Goal: Task Accomplishment & Management: Use online tool/utility

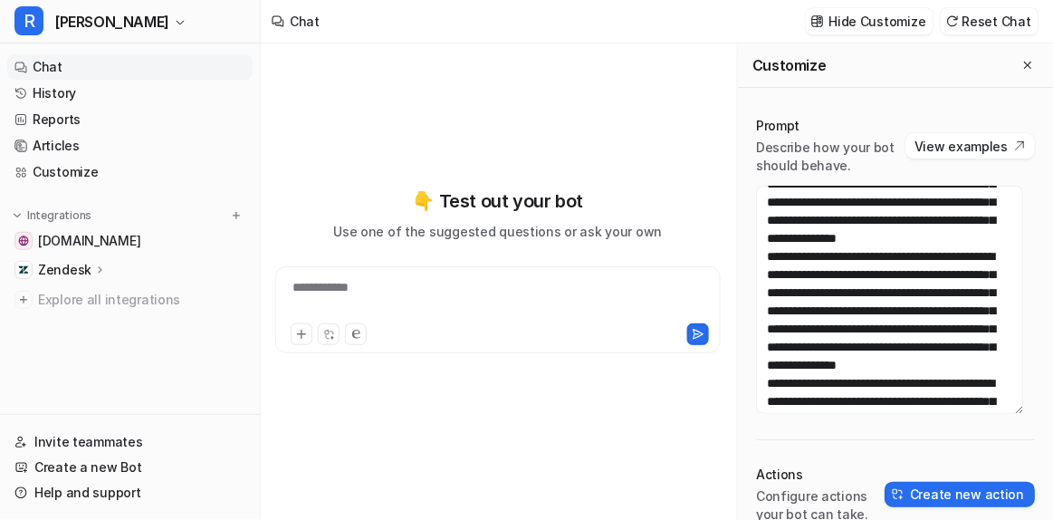
scroll to position [177, 0]
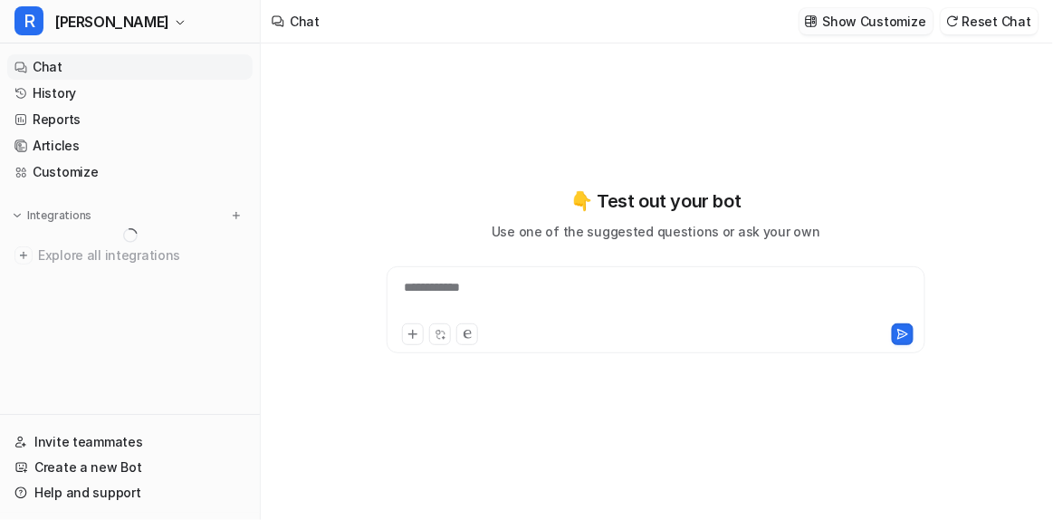
click at [844, 18] on p "Show Customize" at bounding box center [874, 21] width 103 height 19
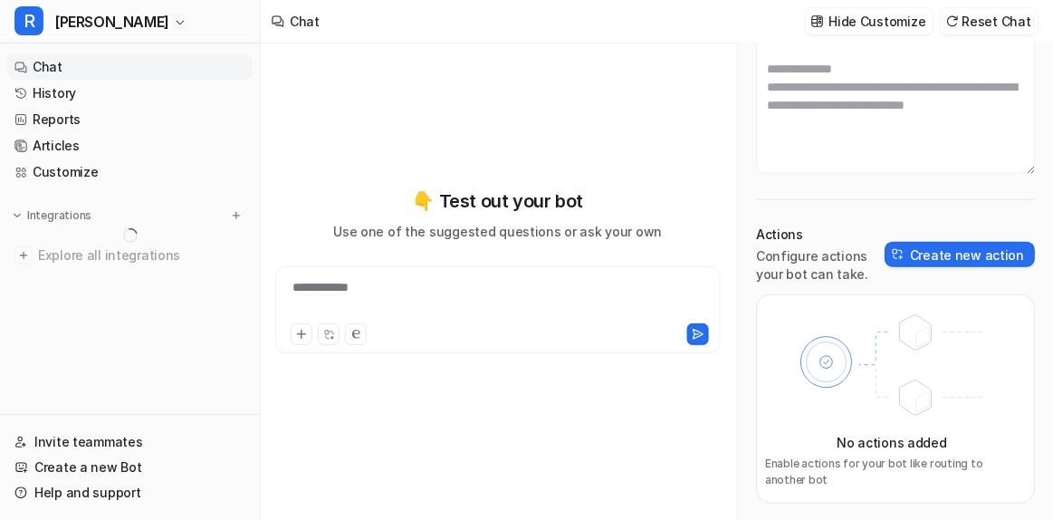
scroll to position [46, 0]
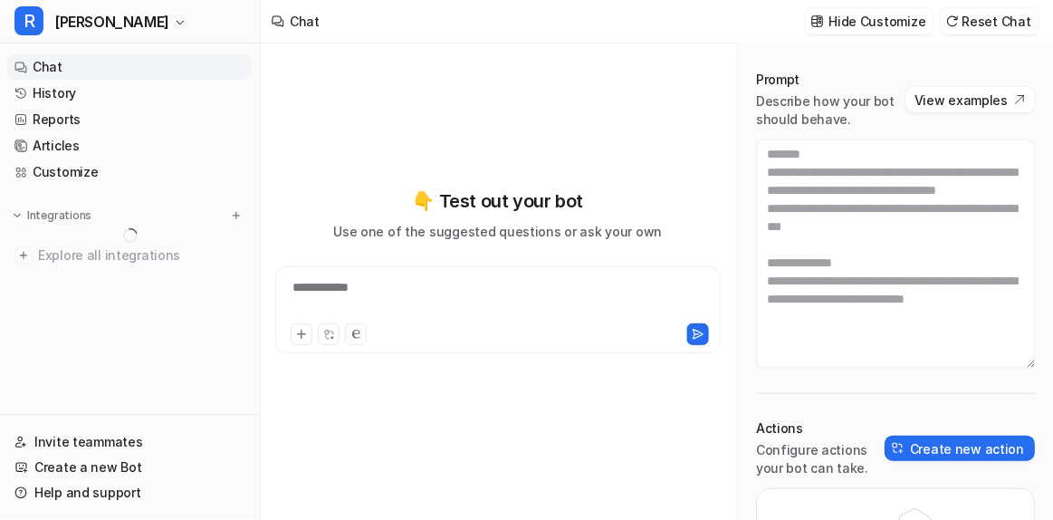
click at [870, 387] on div "Prompt Describe how your bot should behave. View examples Actions Configure act…" at bounding box center [895, 384] width 315 height 663
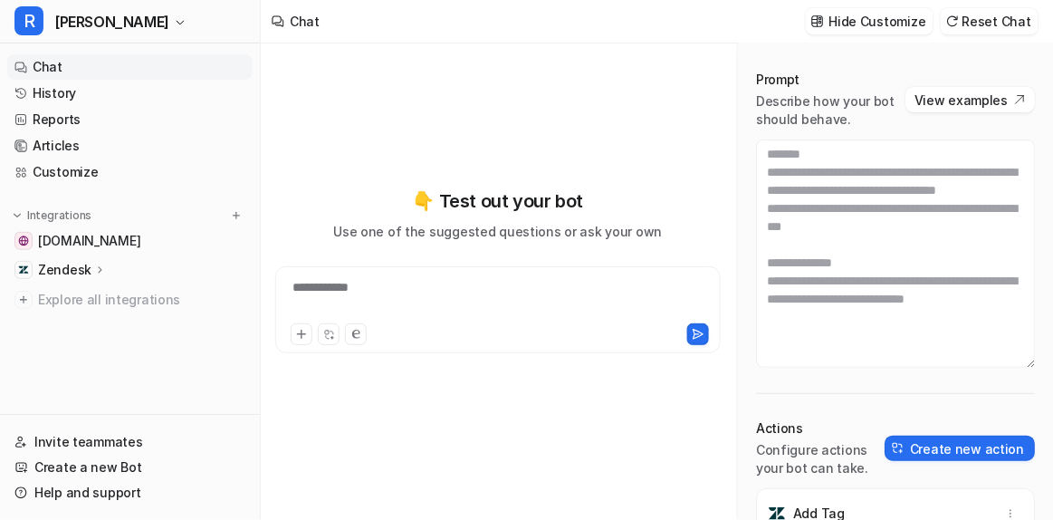
scroll to position [177, 0]
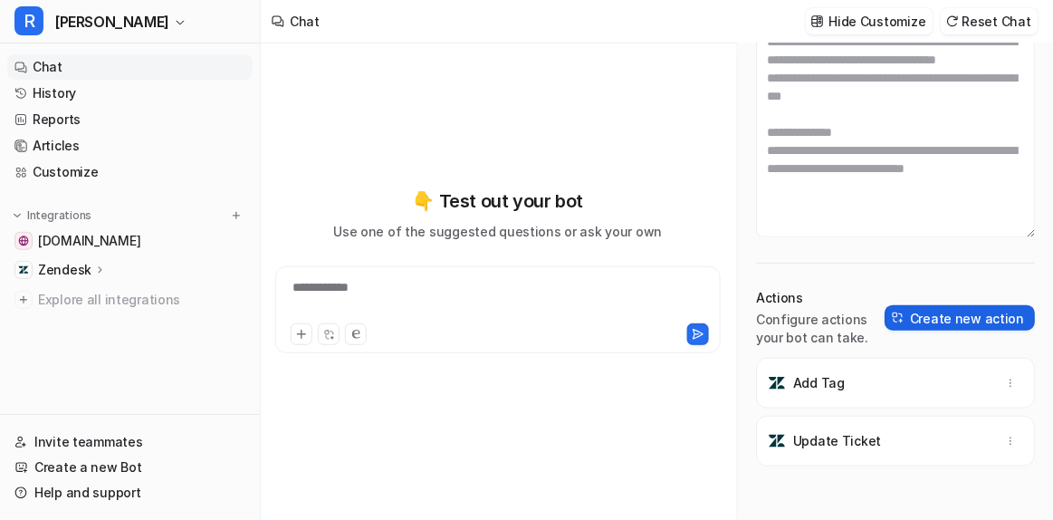
click at [959, 307] on button "Create new action" at bounding box center [960, 317] width 150 height 25
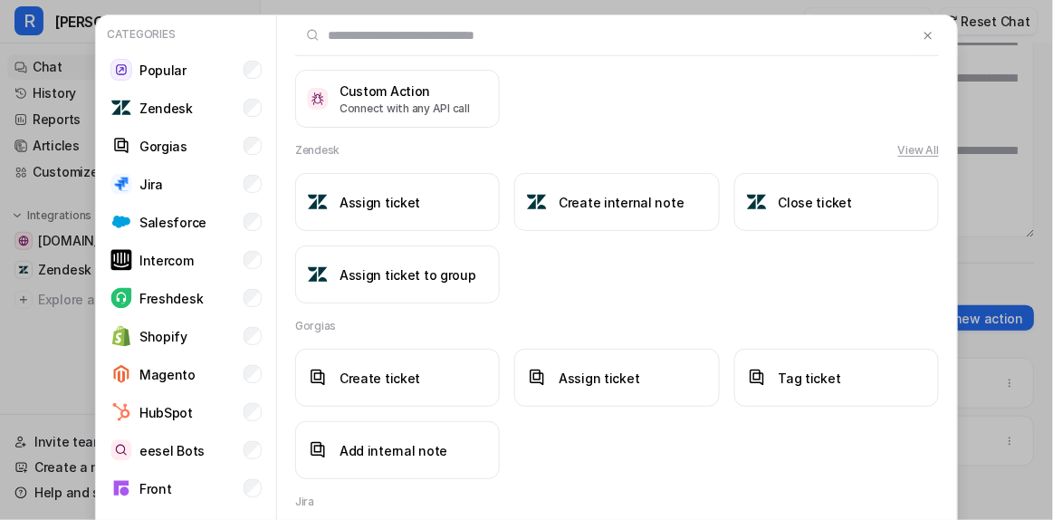
scroll to position [251, 0]
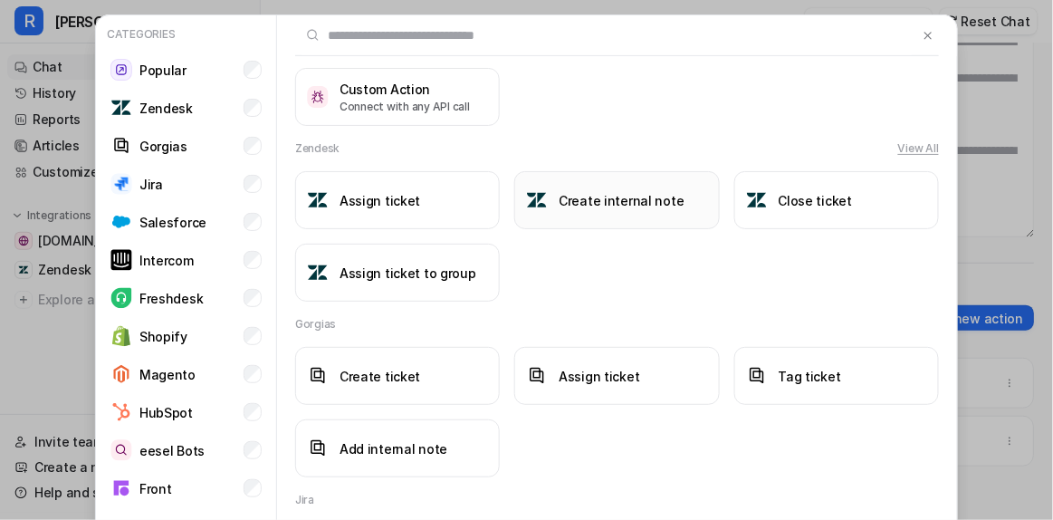
click at [585, 206] on h3 "Create internal note" at bounding box center [621, 200] width 125 height 19
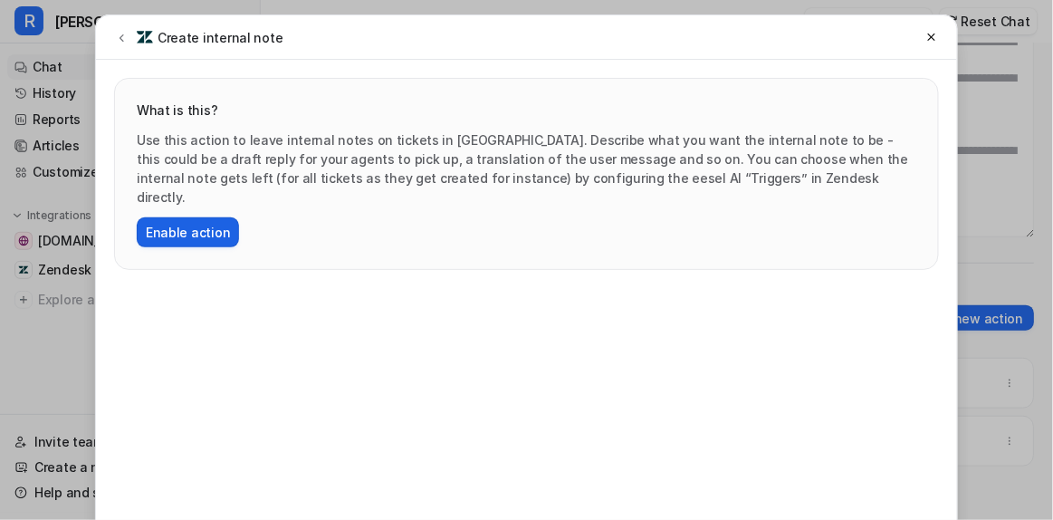
click at [184, 217] on button "Enable action" at bounding box center [188, 232] width 102 height 30
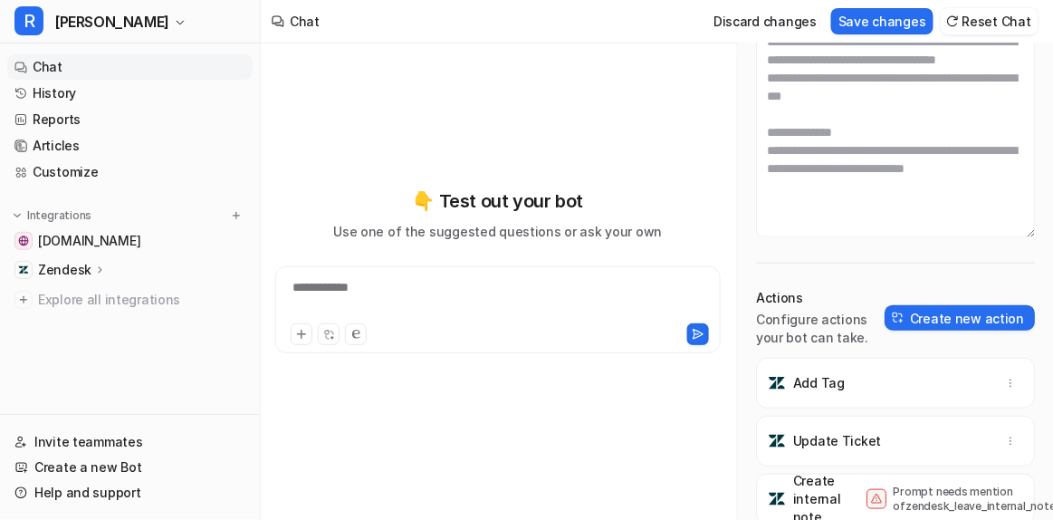
scroll to position [5, 0]
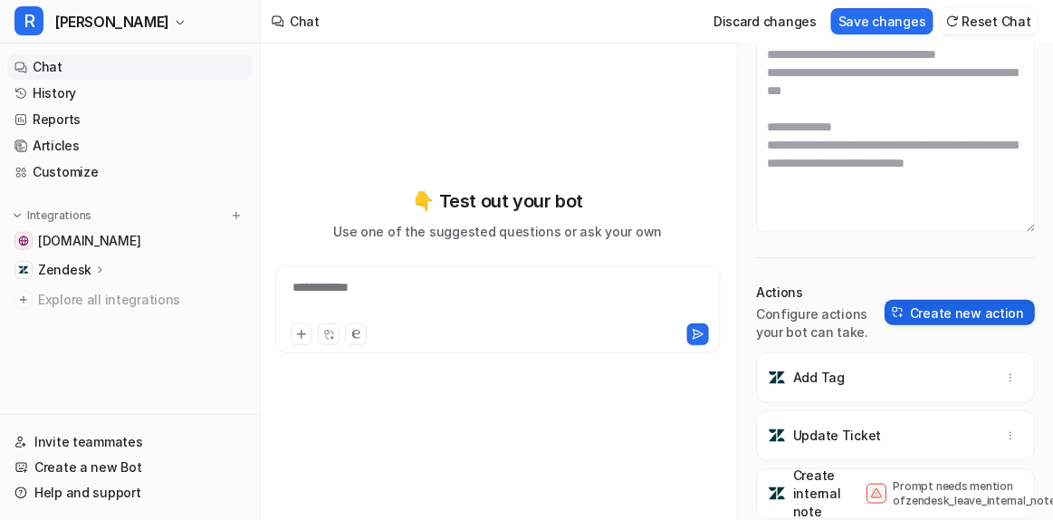
click at [926, 320] on button "Create new action" at bounding box center [960, 312] width 150 height 25
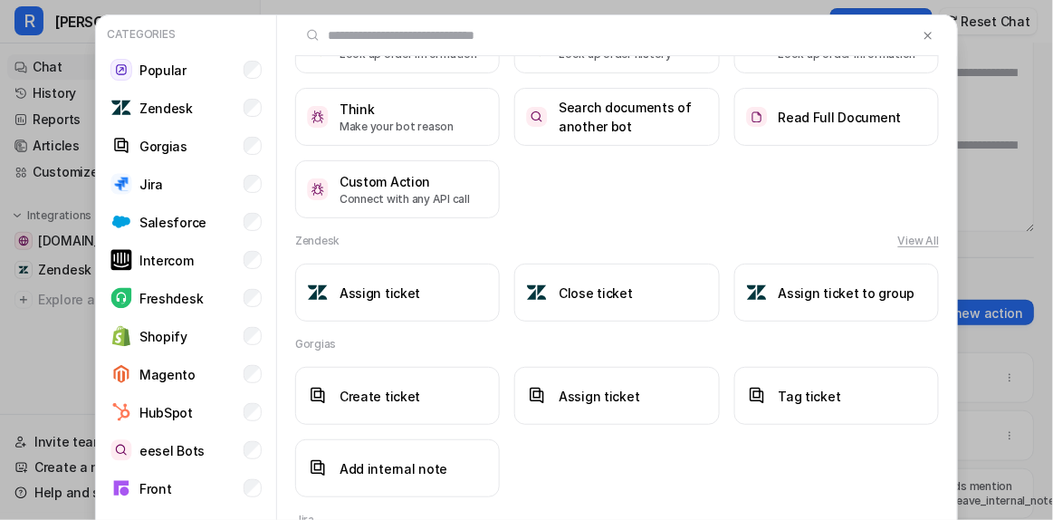
scroll to position [159, 0]
click at [591, 293] on h3 "Close ticket" at bounding box center [596, 291] width 74 height 19
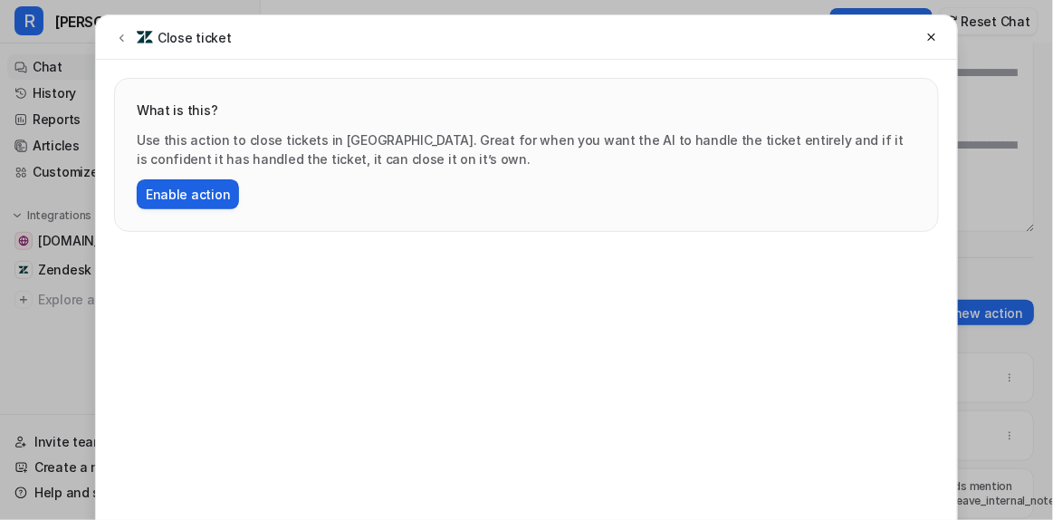
click at [171, 204] on button "Enable action" at bounding box center [188, 194] width 102 height 30
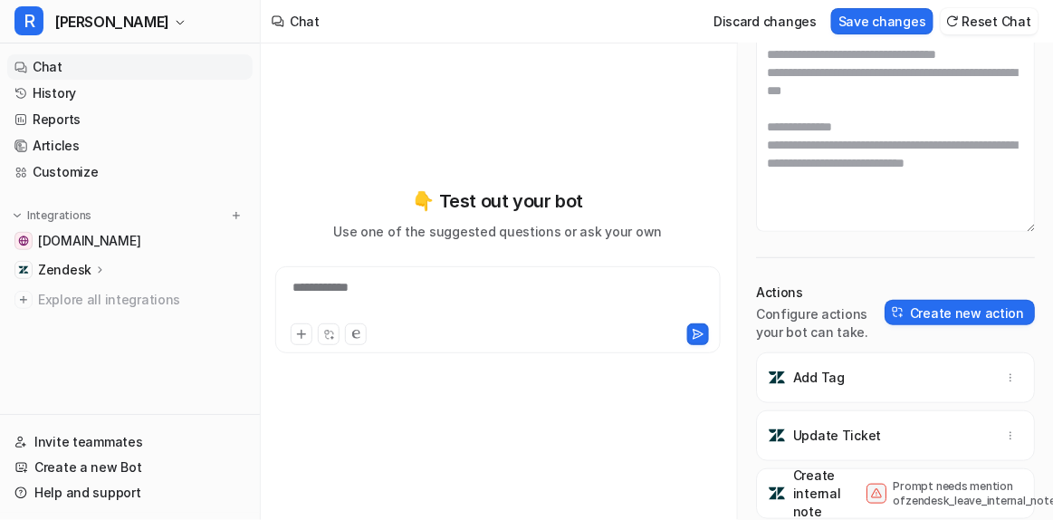
scroll to position [61, 0]
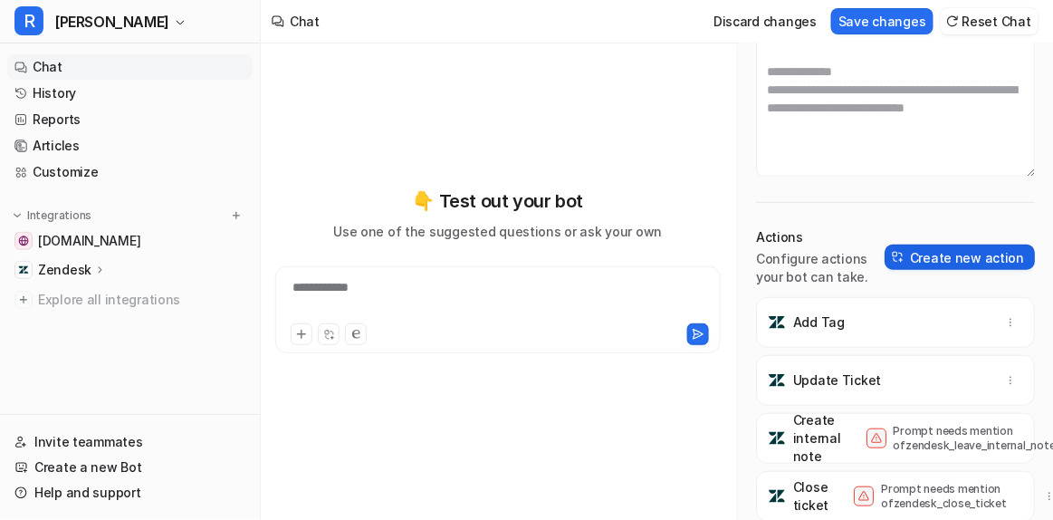
click at [923, 261] on button "Create new action" at bounding box center [960, 256] width 150 height 25
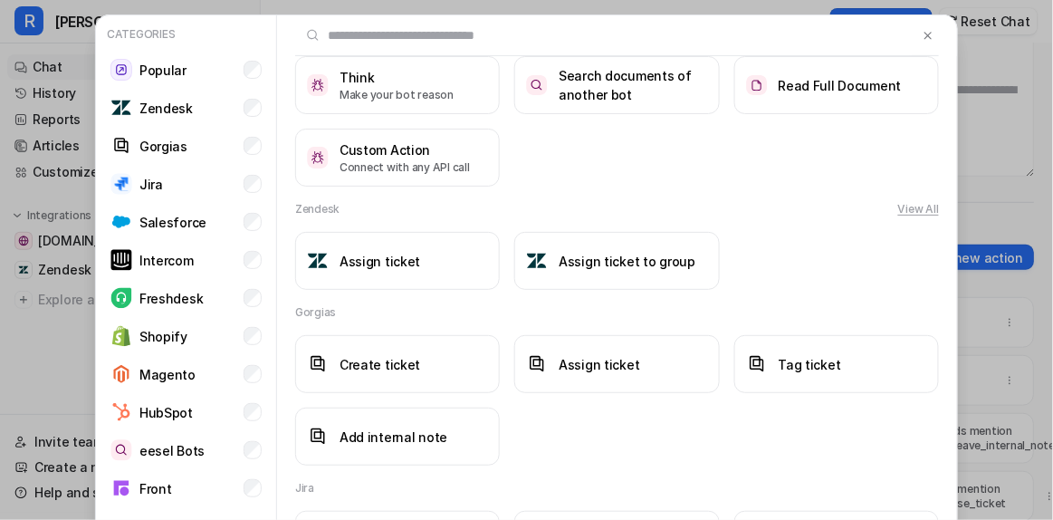
scroll to position [190, 0]
click at [392, 264] on h3 "Assign ticket" at bounding box center [379, 261] width 81 height 19
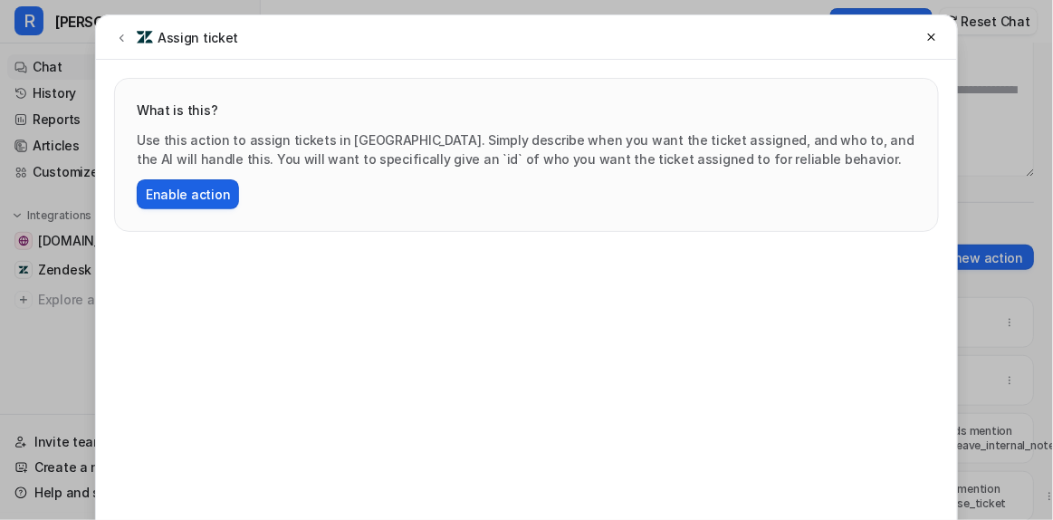
click at [200, 196] on button "Enable action" at bounding box center [188, 194] width 102 height 30
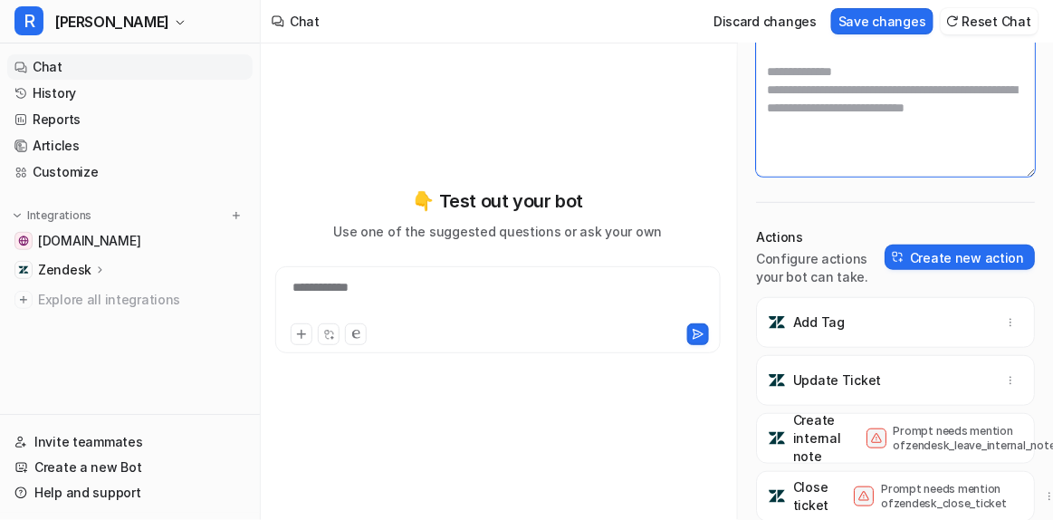
click at [844, 157] on textarea at bounding box center [895, 62] width 279 height 228
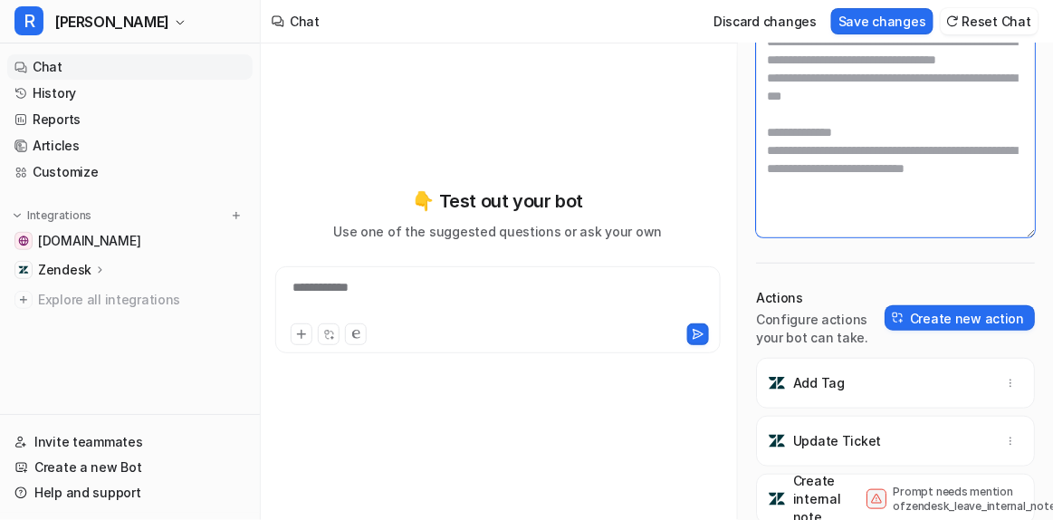
scroll to position [0, 0]
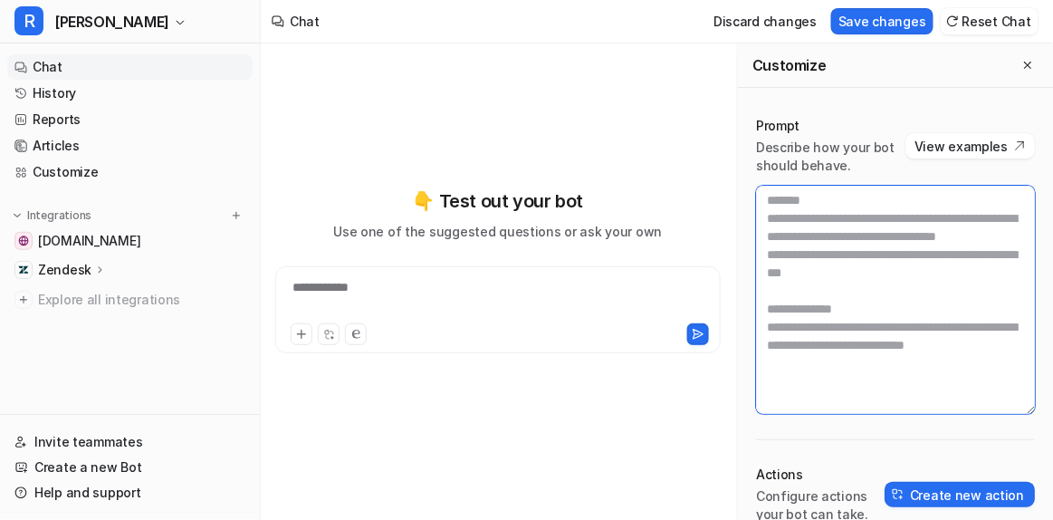
click at [837, 253] on textarea at bounding box center [895, 300] width 279 height 228
click at [854, 224] on textarea at bounding box center [895, 300] width 279 height 228
type textarea "**********"
paste textarea "**********"
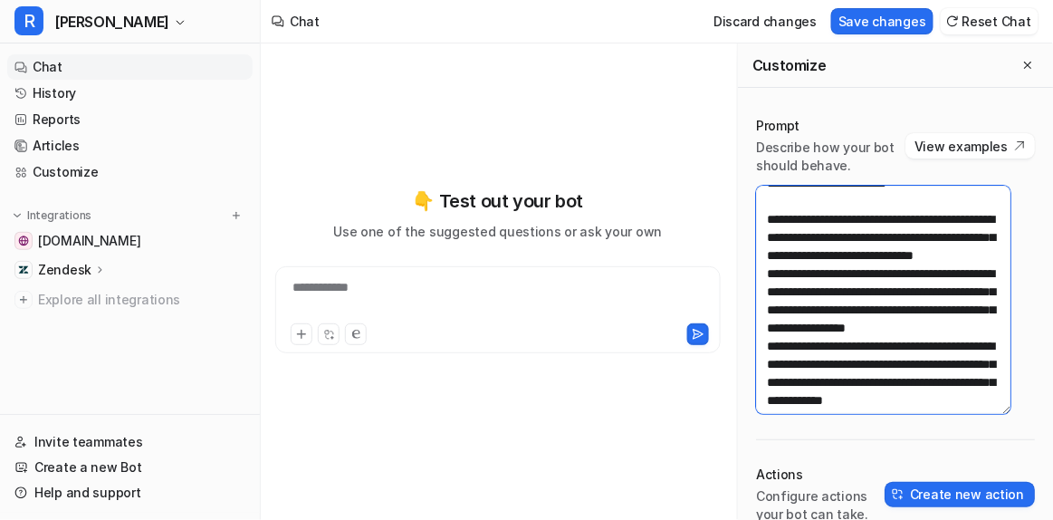
scroll to position [216, 0]
type textarea "**********"
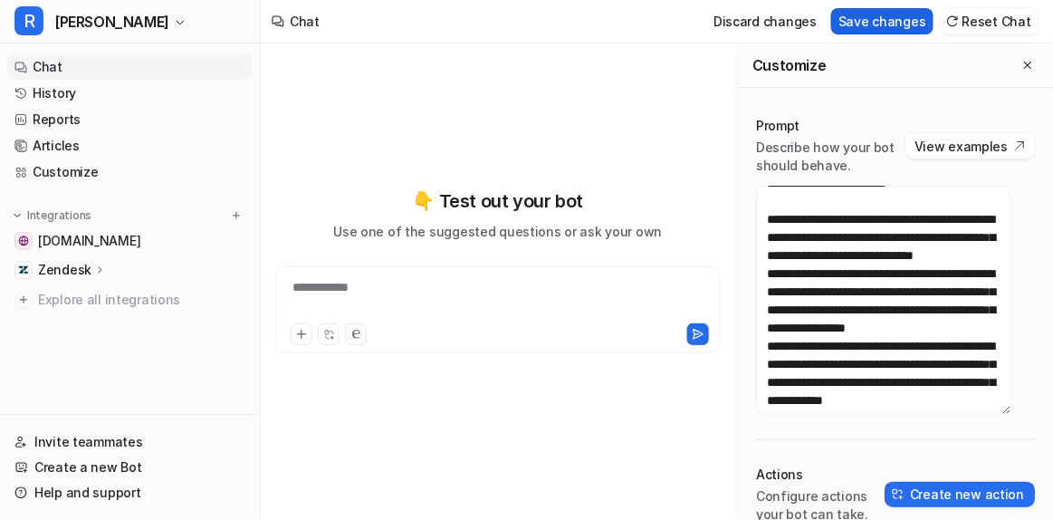
click at [876, 24] on button "Save changes" at bounding box center [882, 21] width 102 height 26
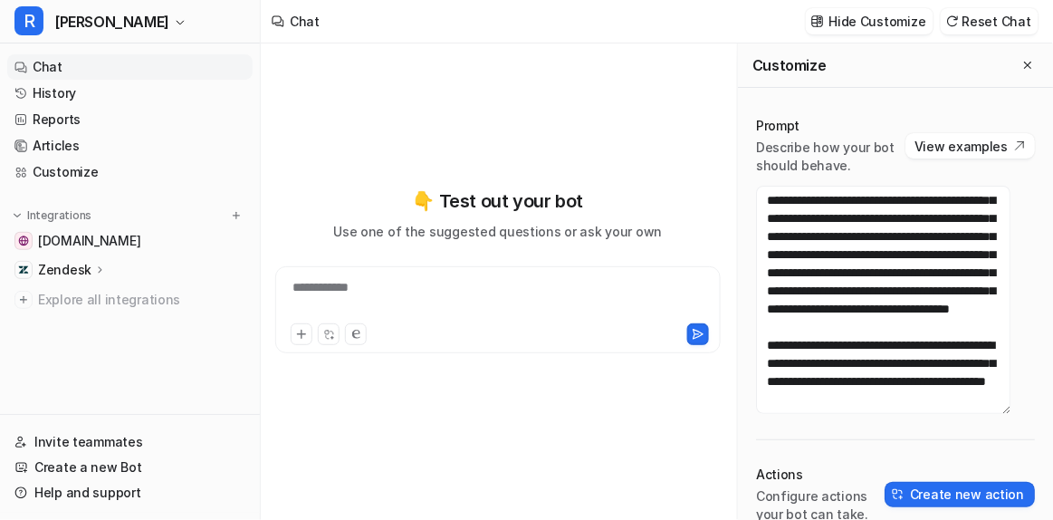
scroll to position [2154, 0]
